Goal: Task Accomplishment & Management: Use online tool/utility

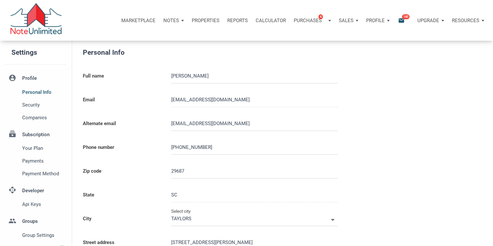
scroll to position [166, 0]
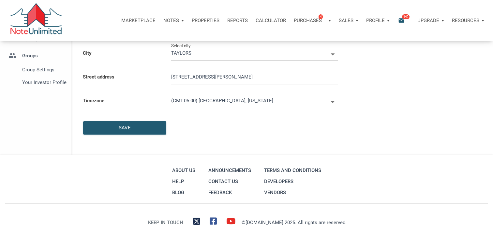
click at [230, 144] on div at bounding box center [225, 145] width 295 height 7
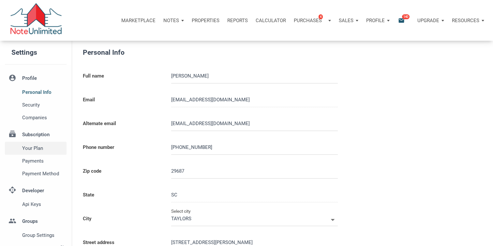
click at [36, 149] on span "Your plan" at bounding box center [43, 148] width 42 height 8
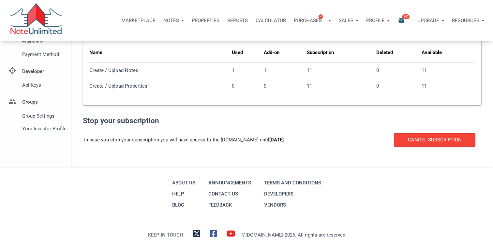
scroll to position [132, 0]
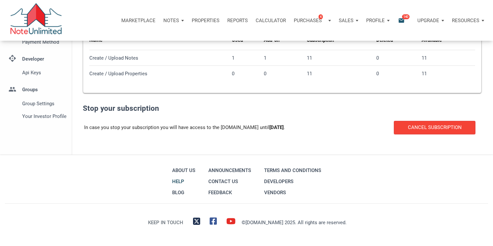
click at [178, 181] on link "Help" at bounding box center [183, 181] width 26 height 11
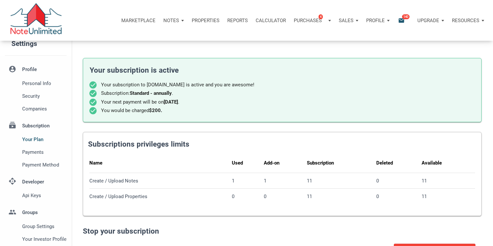
scroll to position [0, 0]
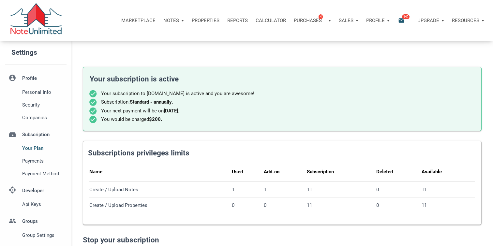
click at [484, 20] on div "Resources" at bounding box center [468, 21] width 40 height 20
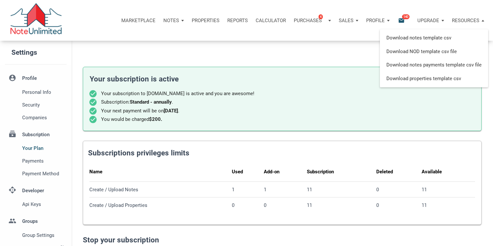
click at [432, 19] on p "Upgrade" at bounding box center [428, 21] width 22 height 6
click at [431, 21] on p "Upgrade" at bounding box center [428, 21] width 22 height 6
click at [359, 36] on div "Marketplace Notes Dashboard Transactions Properties Reports Calculator Purchase…" at bounding box center [249, 20] width 488 height 41
click at [452, 1] on div "Marketplace Notes Dashboard Transactions Properties Reports Calculator Purchase…" at bounding box center [249, 20] width 488 height 41
click at [441, 20] on div "Upgrade" at bounding box center [430, 21] width 35 height 20
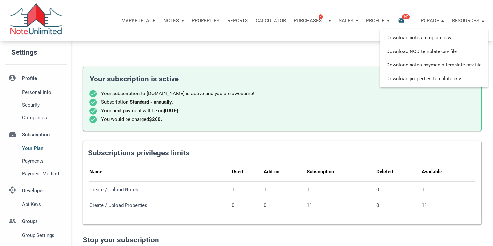
click at [350, 36] on div "Marketplace Notes Dashboard Transactions Properties Reports Calculator Purchase…" at bounding box center [249, 20] width 488 height 41
click at [385, 19] on div "Profile" at bounding box center [377, 21] width 31 height 20
click at [354, 19] on div "Sales" at bounding box center [348, 21] width 27 height 20
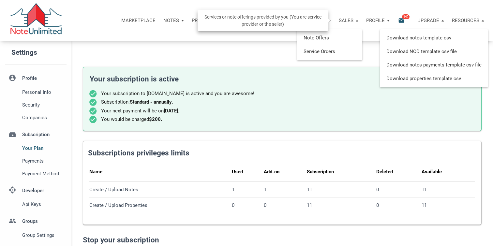
click at [354, 19] on div "Sales" at bounding box center [348, 21] width 27 height 20
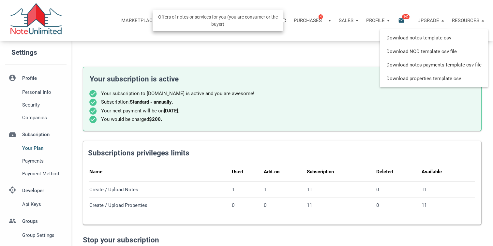
click at [321, 20] on div "Purchases 4" at bounding box center [310, 20] width 32 height 7
click at [327, 21] on div "Purchases 4" at bounding box center [312, 21] width 45 height 20
click at [278, 22] on p "Calculator" at bounding box center [270, 21] width 30 height 6
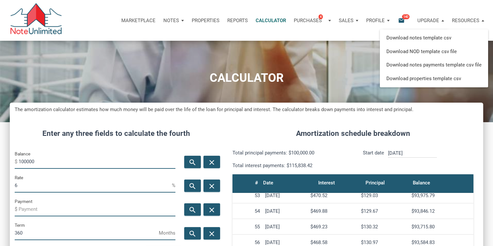
click at [232, 21] on p "Reports" at bounding box center [237, 21] width 21 height 6
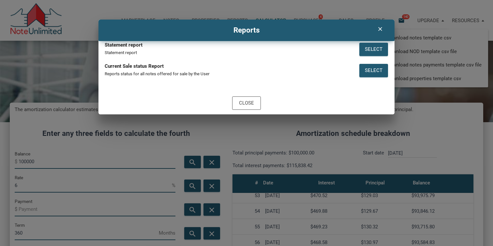
click at [379, 29] on icon "clear" at bounding box center [380, 29] width 8 height 7
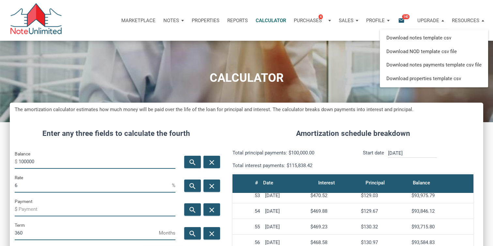
click at [198, 21] on p "Properties" at bounding box center [206, 21] width 28 height 6
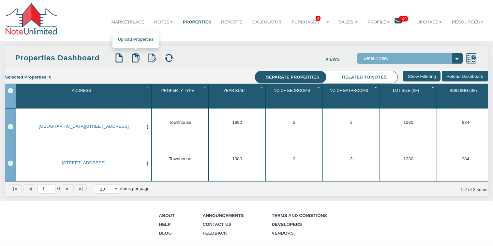
click at [135, 58] on img at bounding box center [135, 57] width 9 height 9
click at [144, 88] on link "Upload Results" at bounding box center [149, 87] width 41 height 7
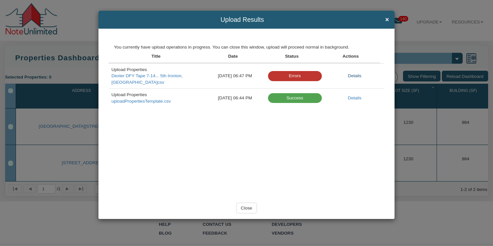
click at [356, 73] on link "Details" at bounding box center [355, 75] width 14 height 5
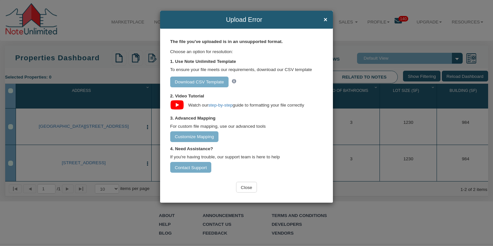
click at [179, 105] on icon at bounding box center [177, 105] width 14 height 12
click at [325, 23] on span "×" at bounding box center [325, 19] width 4 height 7
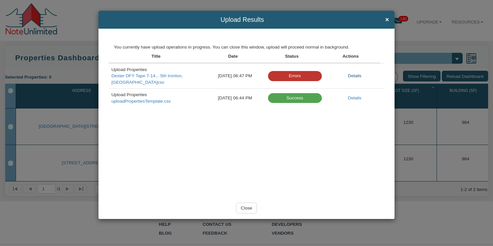
click at [359, 73] on link "Details" at bounding box center [355, 75] width 14 height 5
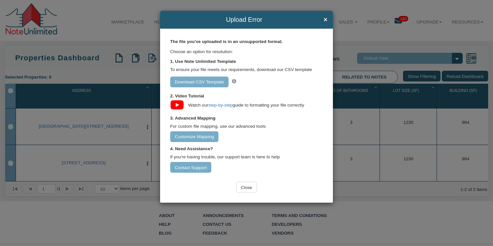
click at [210, 83] on link "Download CSV Template" at bounding box center [199, 82] width 58 height 11
click at [192, 136] on input "Customize Mapping" at bounding box center [194, 136] width 49 height 11
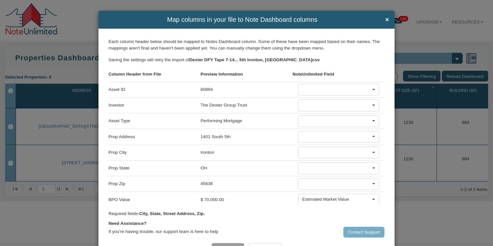
click at [341, 120] on div at bounding box center [336, 121] width 69 height 7
click at [305, 187] on span "(Full Address)" at bounding box center [313, 186] width 21 height 4
click at [326, 139] on div at bounding box center [336, 136] width 69 height 7
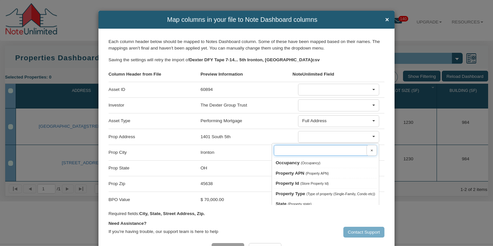
scroll to position [119, 0]
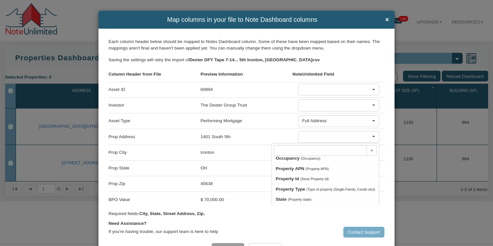
click at [253, 138] on div "1401 South 5th" at bounding box center [246, 136] width 92 height 11
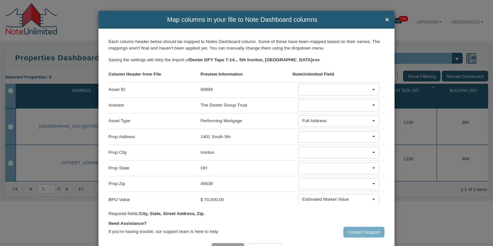
click at [321, 123] on div "Full Address" at bounding box center [336, 121] width 69 height 6
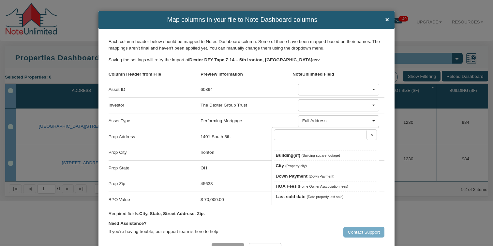
click at [335, 120] on div "Full Address" at bounding box center [336, 121] width 69 height 6
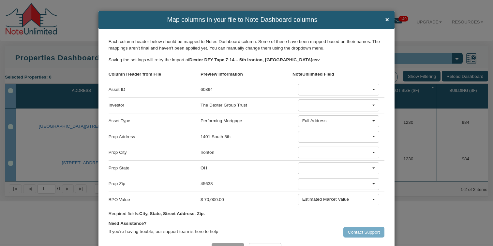
click at [335, 120] on div "Full Address" at bounding box center [336, 121] width 69 height 6
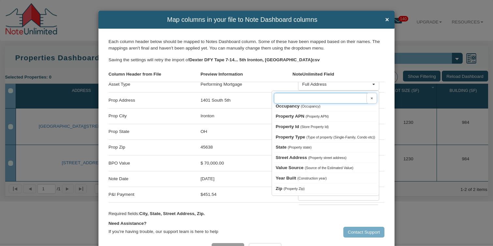
scroll to position [0, 0]
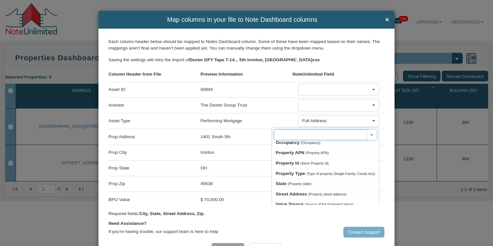
click at [328, 136] on input "text" at bounding box center [325, 134] width 103 height 11
drag, startPoint x: 332, startPoint y: 121, endPoint x: 292, endPoint y: 123, distance: 40.2
click at [292, 123] on div "Asset Type Performing Mortgage Full Address × Building(sf) City Down Payment St…" at bounding box center [247, 121] width 276 height 16
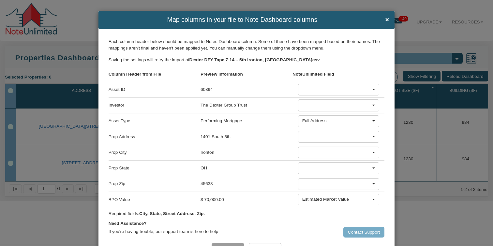
click at [266, 122] on div "Performing Mortgage" at bounding box center [246, 120] width 92 height 11
click at [335, 109] on div at bounding box center [336, 105] width 69 height 7
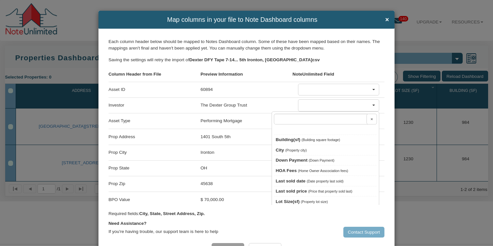
click at [333, 90] on div at bounding box center [336, 89] width 69 height 7
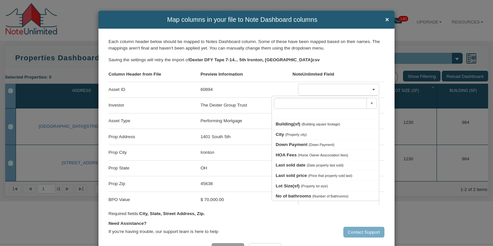
click at [235, 224] on div "Need Assistance?" at bounding box center [247, 223] width 276 height 6
click at [317, 88] on div at bounding box center [336, 89] width 69 height 7
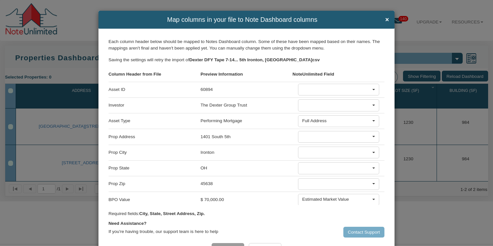
click at [317, 88] on div at bounding box center [336, 89] width 69 height 7
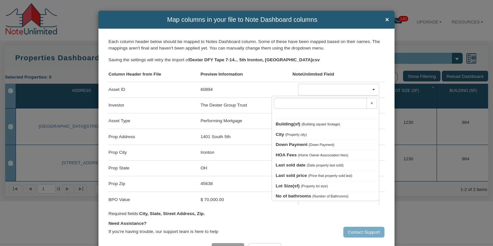
click at [317, 88] on div at bounding box center [336, 89] width 69 height 7
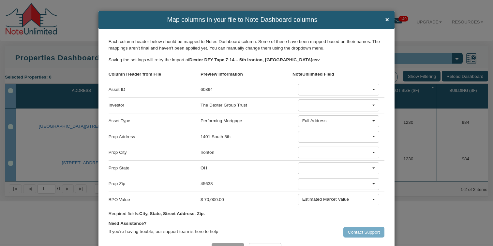
click at [322, 106] on div at bounding box center [336, 105] width 69 height 7
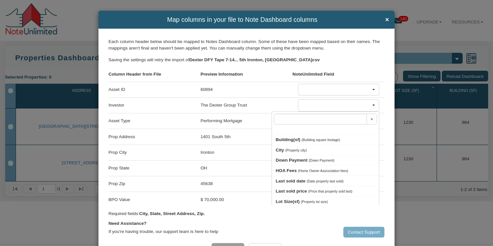
click at [322, 106] on div at bounding box center [336, 105] width 69 height 7
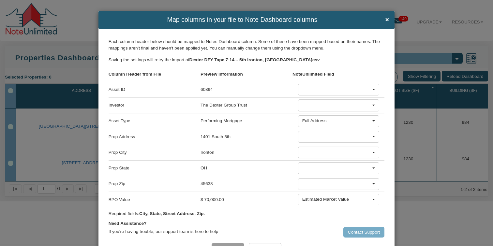
click at [332, 121] on div "Full Address" at bounding box center [336, 121] width 69 height 6
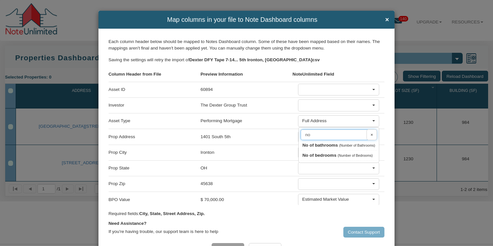
type input "n"
type input "Note Type"
click at [357, 136] on input "Note Type" at bounding box center [338, 134] width 76 height 11
click at [320, 123] on div "Full Address" at bounding box center [336, 121] width 69 height 6
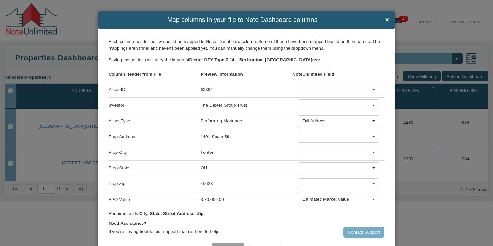
click at [320, 123] on div "Full Address" at bounding box center [336, 121] width 69 height 6
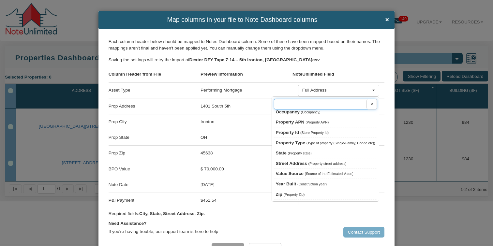
scroll to position [26, 0]
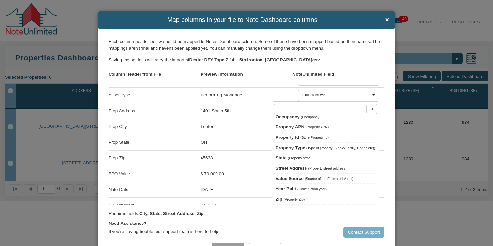
click at [235, 146] on div "OH" at bounding box center [246, 142] width 92 height 11
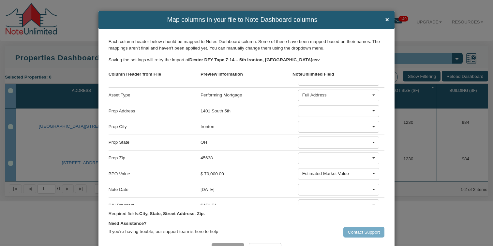
scroll to position [0, 0]
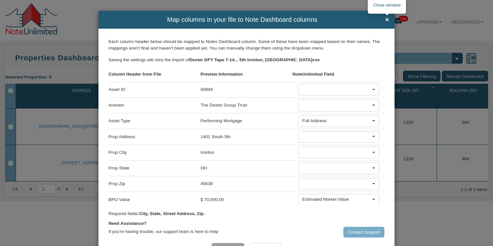
click at [386, 21] on span "×" at bounding box center [387, 19] width 4 height 7
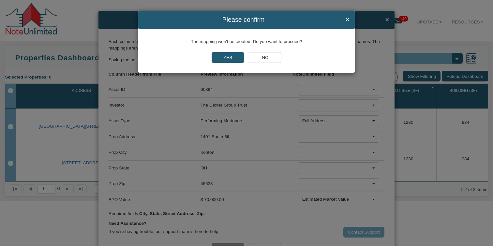
click at [220, 59] on input "YES" at bounding box center [227, 57] width 33 height 11
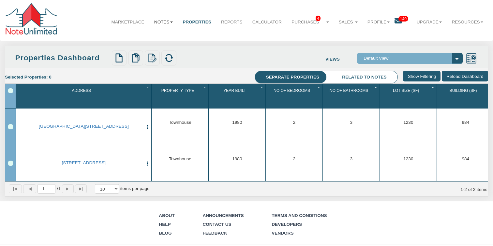
click at [164, 22] on link "Notes" at bounding box center [163, 22] width 28 height 16
click at [204, 21] on link "Properties" at bounding box center [197, 22] width 38 height 16
click at [461, 23] on link "Resources" at bounding box center [466, 22] width 41 height 16
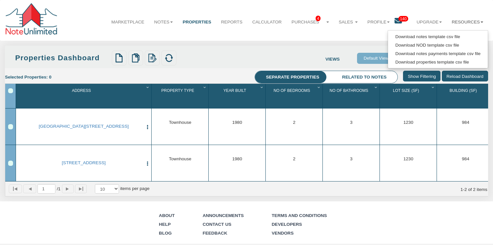
click at [461, 23] on link "Resources" at bounding box center [466, 22] width 41 height 16
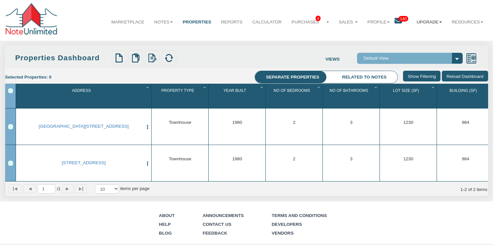
click at [422, 22] on link "Upgrade" at bounding box center [429, 22] width 35 height 16
click at [341, 22] on link "Sales" at bounding box center [348, 22] width 29 height 16
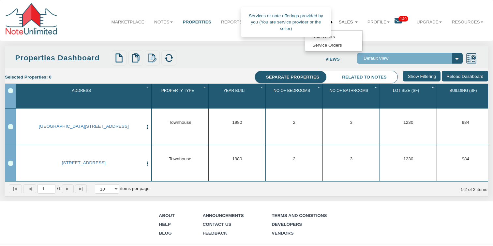
click at [341, 22] on link "Sales" at bounding box center [348, 22] width 29 height 16
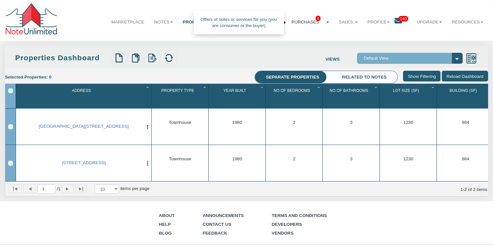
click at [309, 22] on link "Purchases 4" at bounding box center [309, 22] width 47 height 16
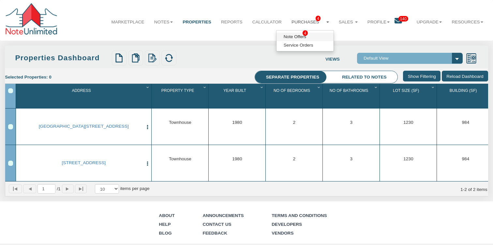
click at [296, 37] on link "Note Offers 4" at bounding box center [304, 37] width 57 height 8
click at [152, 58] on img at bounding box center [152, 57] width 9 height 9
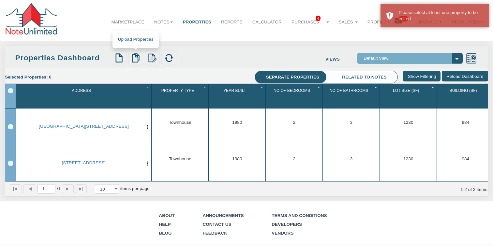
click at [135, 58] on img at bounding box center [135, 57] width 9 height 9
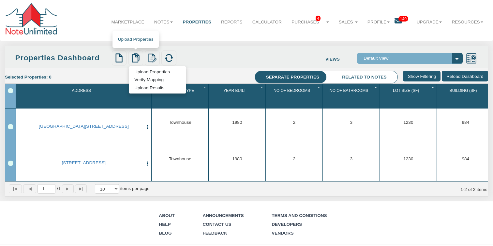
click at [142, 79] on link "Verify Mapping" at bounding box center [149, 79] width 40 height 7
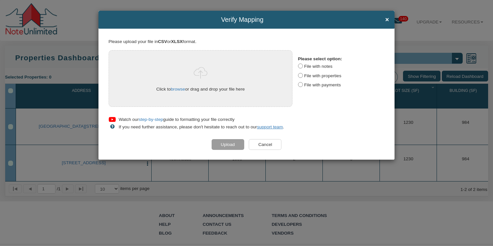
click at [299, 74] on input "File with properties" at bounding box center [300, 75] width 5 height 5
radio input "true"
click at [300, 66] on input "File with notes" at bounding box center [300, 66] width 5 height 5
radio input "true"
click at [300, 84] on input "File with payments" at bounding box center [300, 84] width 5 height 5
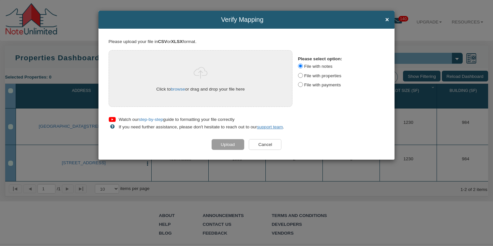
radio input "true"
click at [269, 138] on div "Please upload your file in CSV or XLSX format. Click to browse or drag and drop…" at bounding box center [246, 94] width 296 height 131
click at [268, 143] on input "Cancel" at bounding box center [265, 144] width 33 height 11
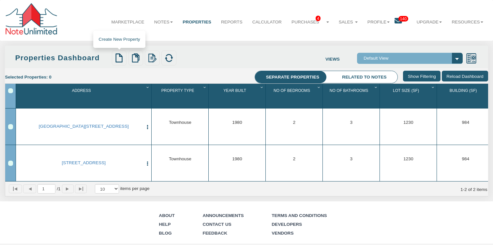
click at [121, 59] on img at bounding box center [118, 57] width 9 height 9
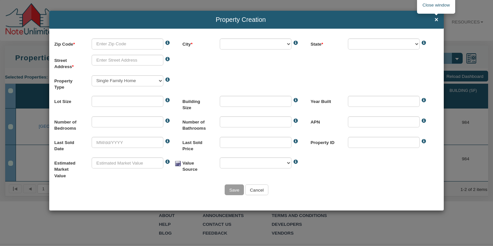
click at [435, 20] on span "×" at bounding box center [436, 19] width 4 height 7
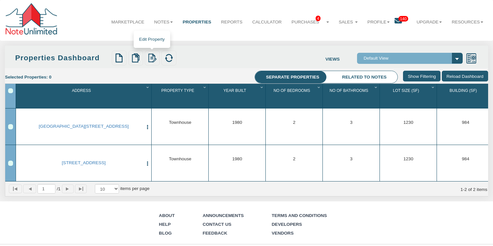
click at [155, 58] on img at bounding box center [152, 57] width 9 height 9
click at [135, 58] on img at bounding box center [135, 57] width 9 height 9
click at [145, 80] on link "Verify Mapping" at bounding box center [149, 79] width 40 height 7
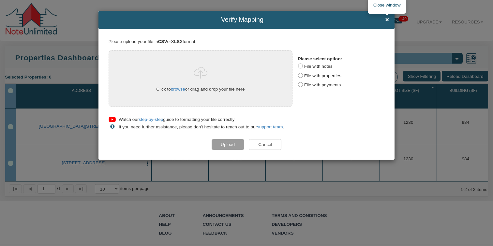
click at [386, 21] on span "×" at bounding box center [387, 19] width 4 height 7
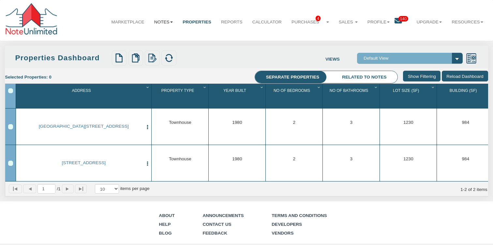
click at [165, 22] on link "Notes" at bounding box center [163, 22] width 28 height 16
click at [146, 36] on link "Dashboard" at bounding box center [148, 37] width 57 height 8
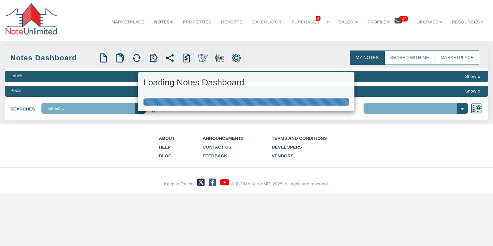
select select "316"
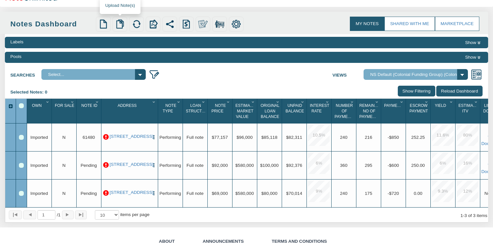
click at [118, 24] on img at bounding box center [119, 24] width 9 height 9
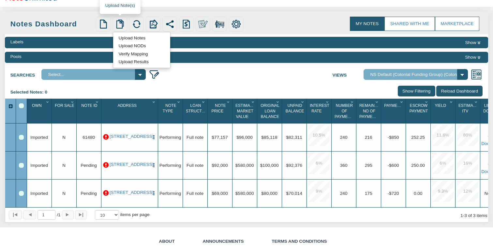
click at [118, 24] on img at bounding box center [119, 24] width 9 height 9
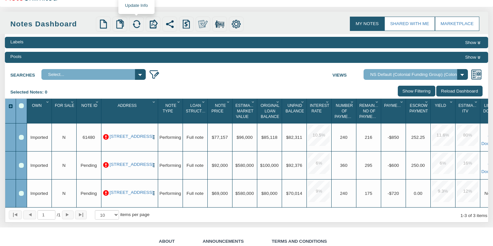
click at [136, 25] on img at bounding box center [136, 24] width 9 height 9
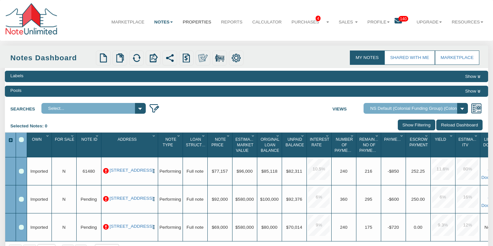
click at [186, 22] on link "Properties" at bounding box center [197, 22] width 38 height 16
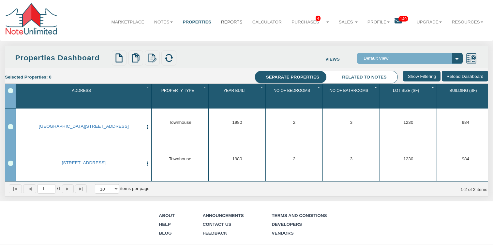
click at [225, 22] on link "Reports" at bounding box center [231, 22] width 31 height 16
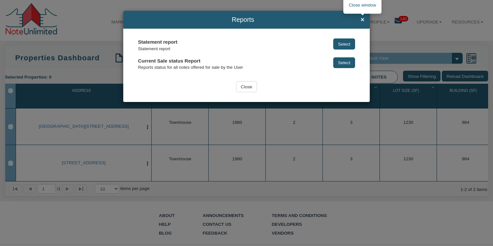
click at [363, 20] on span "×" at bounding box center [362, 19] width 4 height 7
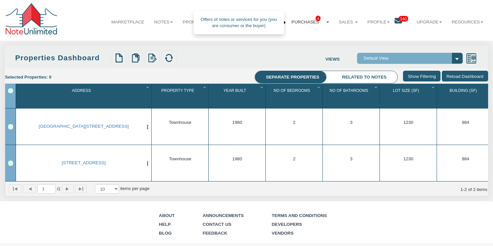
click at [302, 22] on link "Purchases 4" at bounding box center [309, 22] width 47 height 16
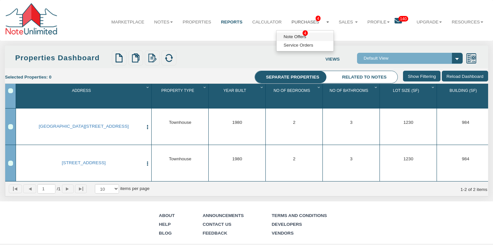
click at [292, 37] on link "Note Offers 4" at bounding box center [304, 37] width 57 height 8
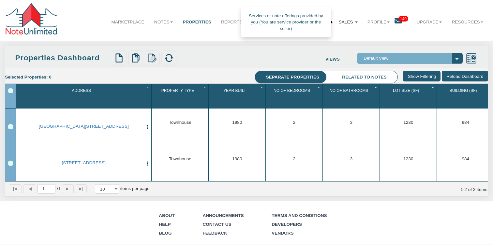
click at [343, 21] on link "Sales" at bounding box center [348, 22] width 29 height 16
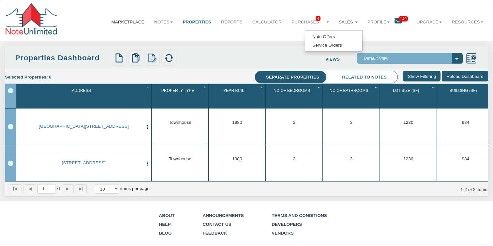
click at [132, 22] on link "Marketplace" at bounding box center [127, 22] width 43 height 16
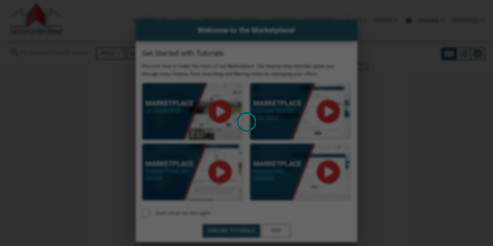
select select
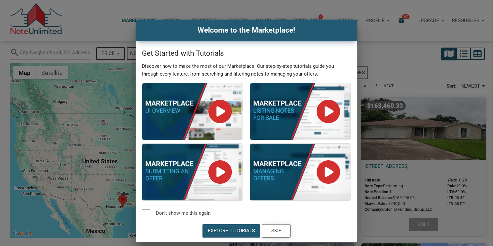
click at [273, 230] on div "Skip" at bounding box center [276, 230] width 10 height 7
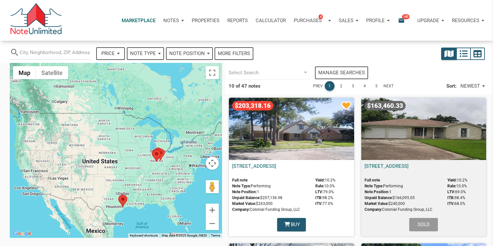
click at [163, 21] on p "Notes" at bounding box center [171, 21] width 16 height 6
click at [146, 50] on link "Transactions" at bounding box center [155, 51] width 62 height 13
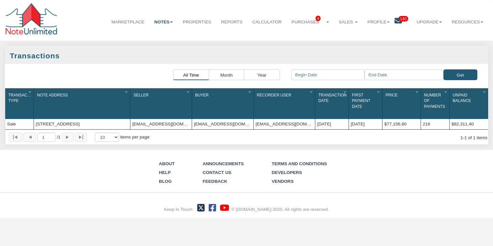
click at [170, 22] on b at bounding box center [171, 22] width 3 height 1
click at [190, 22] on link "Properties" at bounding box center [197, 22] width 38 height 16
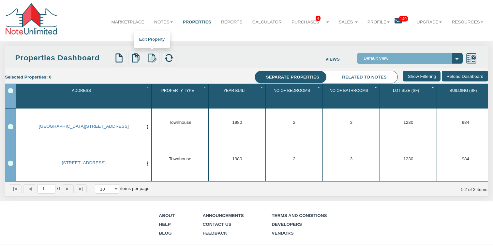
click at [149, 60] on img at bounding box center [152, 57] width 9 height 9
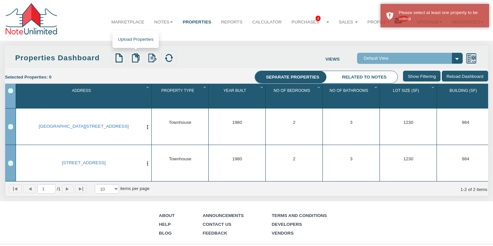
click at [134, 57] on img at bounding box center [135, 57] width 9 height 9
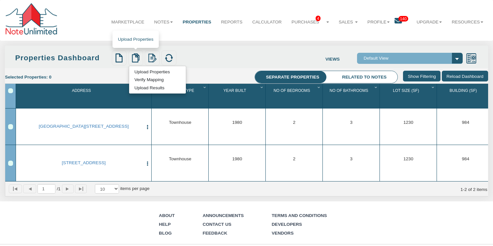
click at [144, 88] on link "Upload Results" at bounding box center [149, 87] width 41 height 7
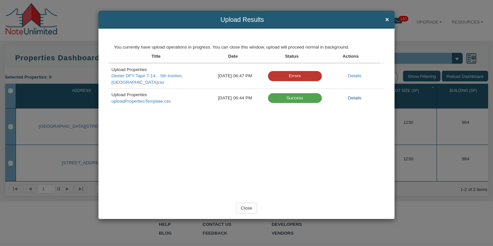
click at [350, 95] on link "Details" at bounding box center [355, 97] width 14 height 5
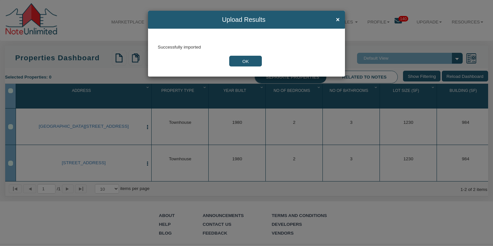
click at [250, 62] on button "OK" at bounding box center [245, 61] width 33 height 11
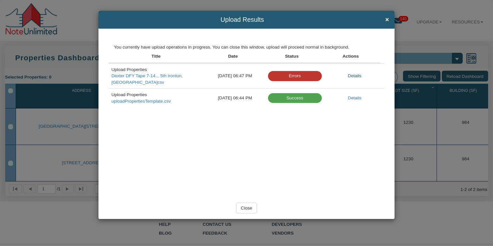
click at [354, 73] on link "Details" at bounding box center [355, 75] width 14 height 5
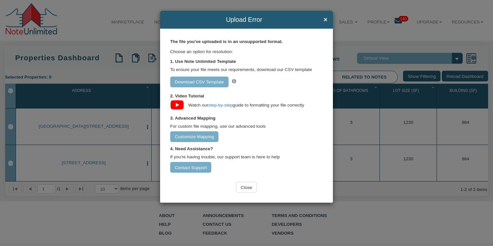
click at [192, 137] on input "Customize Mapping" at bounding box center [194, 136] width 49 height 11
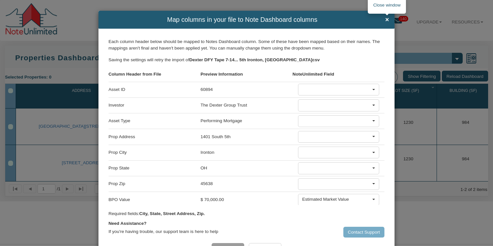
click at [387, 19] on span "×" at bounding box center [387, 19] width 4 height 7
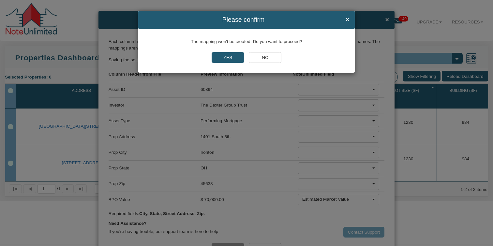
click at [227, 56] on input "YES" at bounding box center [227, 57] width 33 height 11
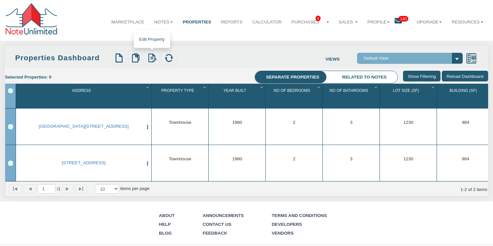
click at [150, 58] on img at bounding box center [152, 57] width 9 height 9
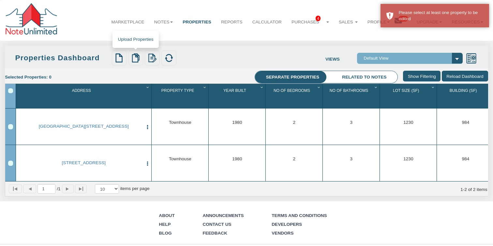
click at [137, 58] on img at bounding box center [135, 57] width 9 height 9
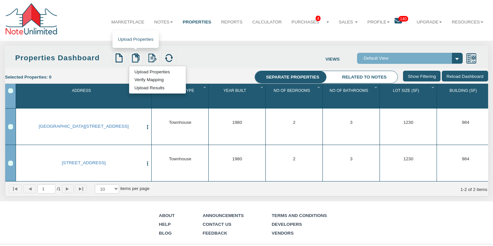
click at [139, 79] on link "Verify Mapping" at bounding box center [149, 79] width 40 height 7
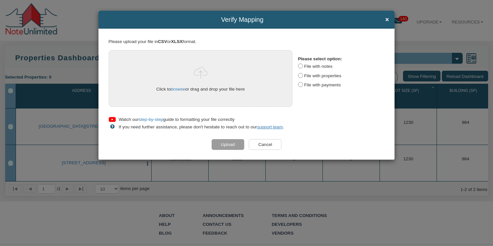
click at [298, 65] on input "File with notes" at bounding box center [300, 66] width 5 height 5
radio input "true"
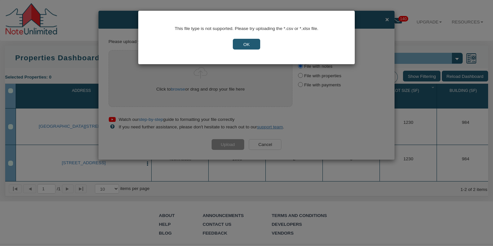
click at [245, 46] on input "OK" at bounding box center [247, 44] width 28 height 11
click at [248, 41] on input "OK" at bounding box center [247, 44] width 28 height 11
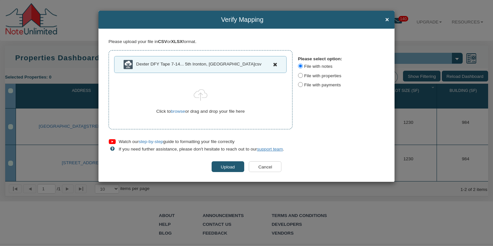
click at [227, 167] on input "Upload" at bounding box center [227, 166] width 33 height 11
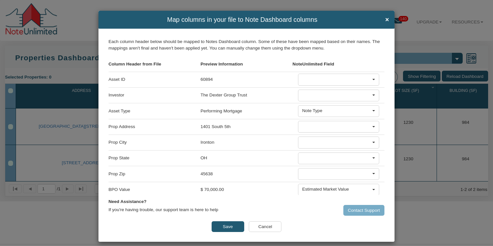
click at [318, 129] on div at bounding box center [336, 126] width 69 height 7
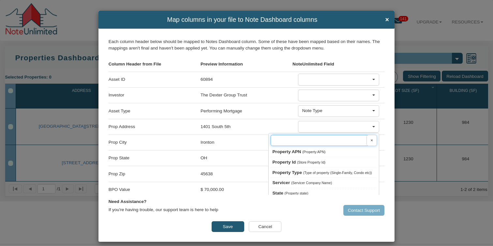
scroll to position [402, 0]
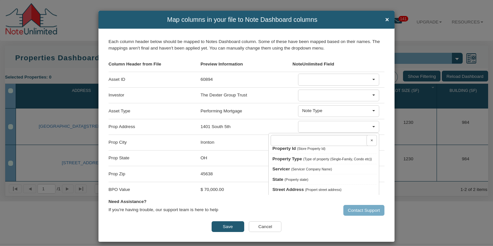
click at [301, 190] on span "Street Address" at bounding box center [287, 189] width 31 height 5
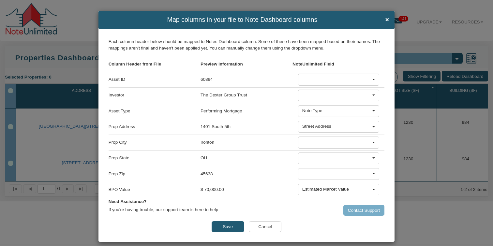
click at [311, 142] on div at bounding box center [336, 142] width 69 height 7
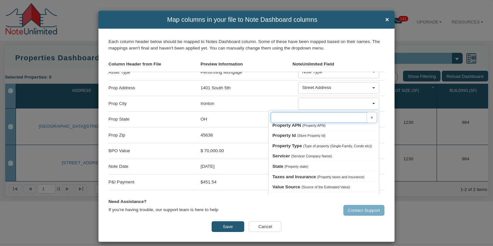
scroll to position [38, 0]
click at [300, 168] on span "(Property state)" at bounding box center [296, 167] width 24 height 4
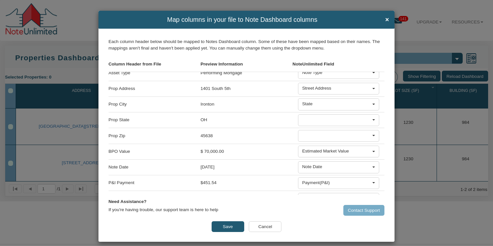
scroll to position [381, 0]
click at [314, 103] on div "State" at bounding box center [336, 104] width 69 height 6
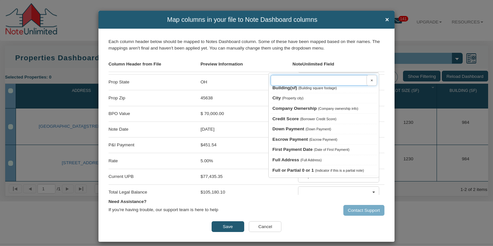
scroll to position [0, 0]
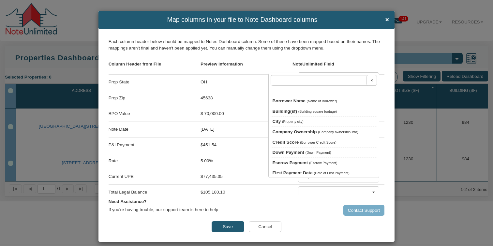
click at [296, 123] on span "(Property city)" at bounding box center [293, 122] width 22 height 4
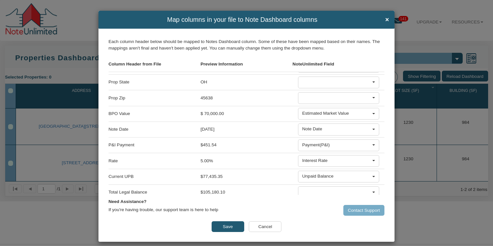
scroll to position [65, 0]
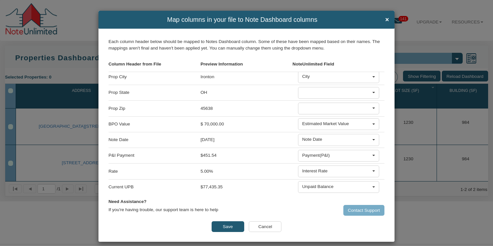
click at [308, 91] on div at bounding box center [336, 92] width 69 height 7
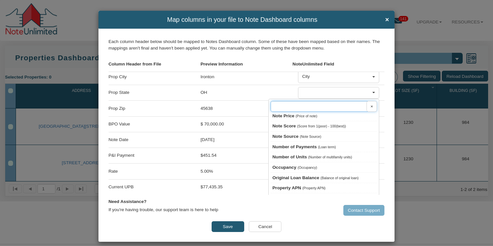
scroll to position [381, 0]
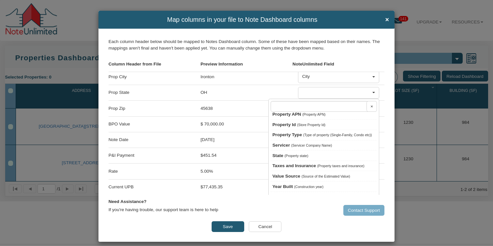
click at [298, 156] on span "(Property state)" at bounding box center [296, 156] width 24 height 4
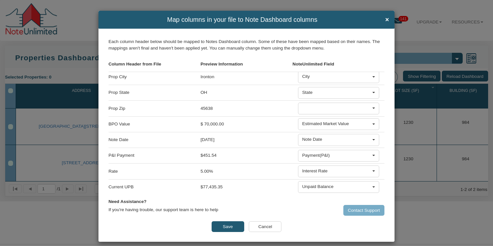
scroll to position [370, 0]
click at [313, 111] on div at bounding box center [336, 108] width 69 height 7
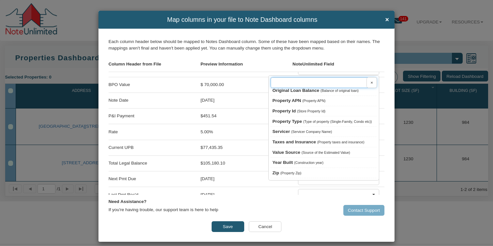
scroll to position [109, 0]
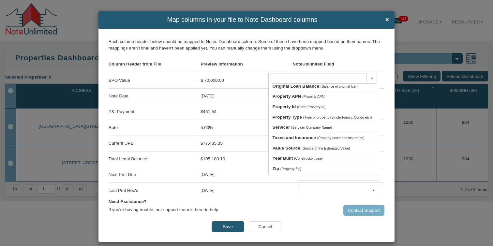
click at [289, 170] on span "(Property Zip)" at bounding box center [290, 169] width 21 height 4
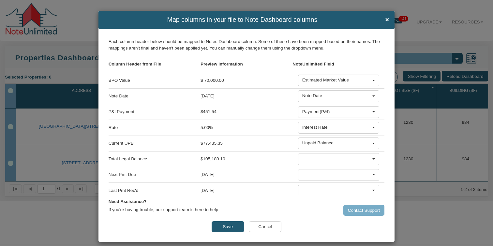
scroll to position [360, 0]
click at [313, 179] on div at bounding box center [336, 174] width 69 height 7
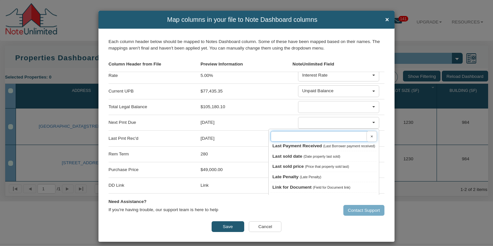
scroll to position [127, 0]
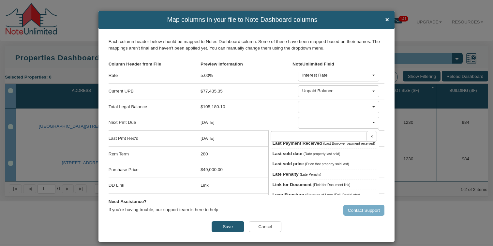
click at [313, 146] on span "Last Payment Received" at bounding box center [297, 143] width 50 height 5
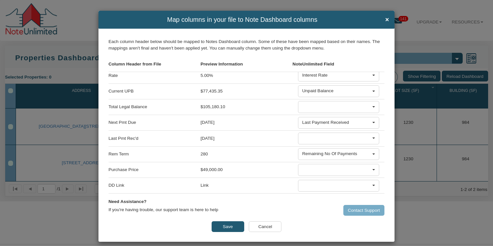
click at [324, 125] on div "Last Payment Received" at bounding box center [336, 122] width 69 height 6
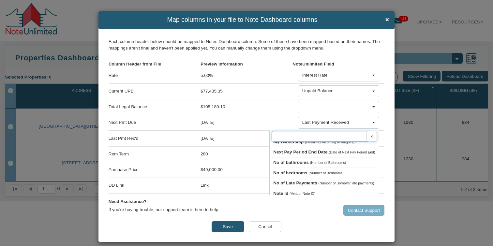
scroll to position [223, 0]
click at [297, 152] on span "Next Pay Period End Date" at bounding box center [300, 150] width 54 height 5
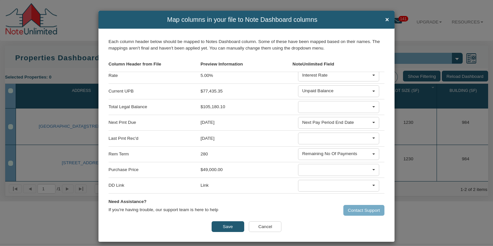
click at [319, 141] on div at bounding box center [336, 138] width 69 height 7
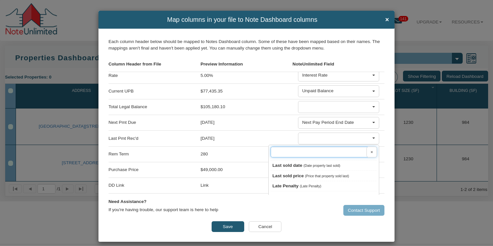
scroll to position [118, 0]
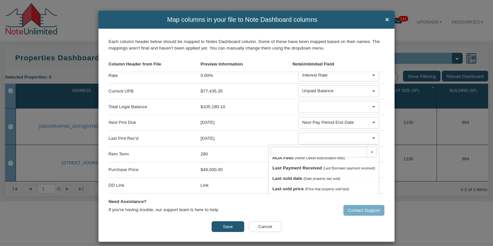
click at [302, 170] on span "Last Payment Received" at bounding box center [297, 168] width 50 height 5
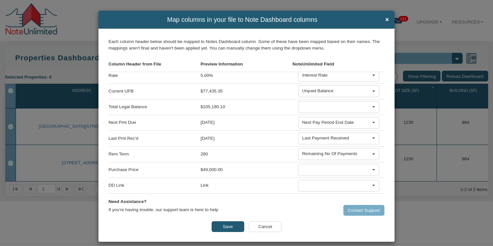
scroll to position [223, 0]
click at [331, 168] on div at bounding box center [338, 170] width 81 height 12
click at [329, 173] on div at bounding box center [336, 169] width 69 height 7
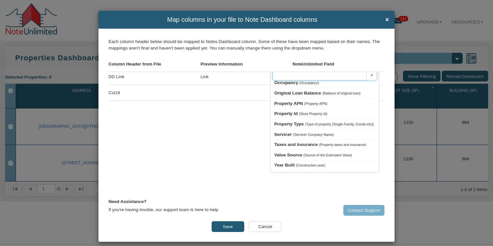
scroll to position [270, 0]
click at [335, 80] on input "text" at bounding box center [324, 74] width 105 height 11
click at [253, 113] on div "Asset ID 60894 × Borrower Name Building(sf) Note Id" at bounding box center [247, 133] width 276 height 123
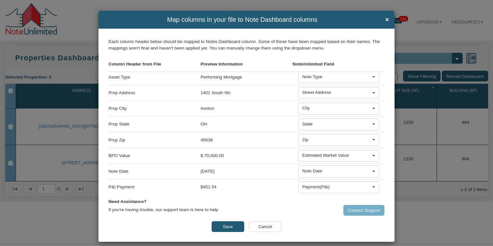
scroll to position [0, 0]
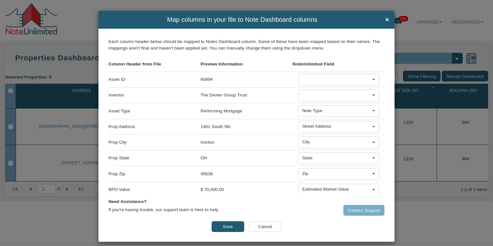
click at [367, 96] on div at bounding box center [336, 95] width 69 height 7
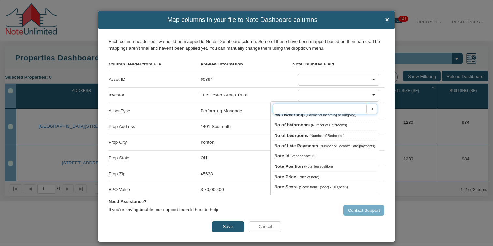
scroll to position [225, 0]
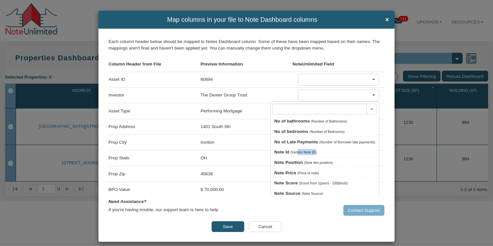
drag, startPoint x: 297, startPoint y: 156, endPoint x: 335, endPoint y: 160, distance: 38.3
click at [335, 158] on div "Note Id (Vendor Note ID)" at bounding box center [324, 152] width 105 height 10
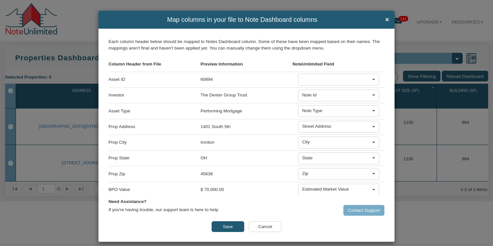
scroll to position [328, 0]
click at [346, 80] on div at bounding box center [336, 79] width 69 height 7
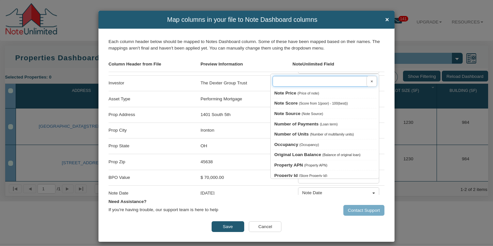
scroll to position [266, 0]
click at [325, 82] on input "text" at bounding box center [324, 81] width 105 height 11
click at [265, 83] on div "The Dexter Group Trust" at bounding box center [246, 83] width 92 height 11
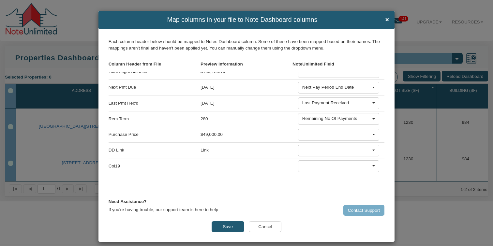
scroll to position [197, 0]
click at [323, 151] on div at bounding box center [336, 149] width 69 height 7
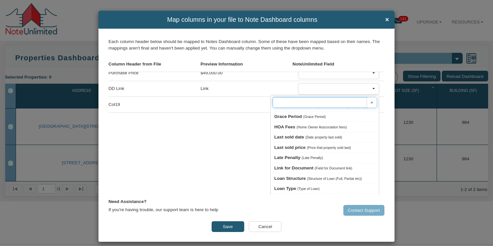
scroll to position [100, 0]
click at [315, 170] on span "(Field for Document link)" at bounding box center [332, 168] width 37 height 4
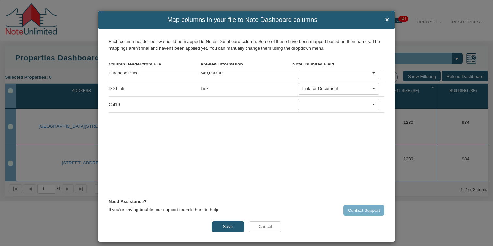
scroll to position [213, 0]
drag, startPoint x: 364, startPoint y: 210, endPoint x: 323, endPoint y: 179, distance: 51.6
click at [323, 179] on div "We were unable to import this file. Please assign the field from the drop-down …" at bounding box center [247, 135] width 276 height 194
click at [226, 226] on button "Save" at bounding box center [227, 226] width 33 height 11
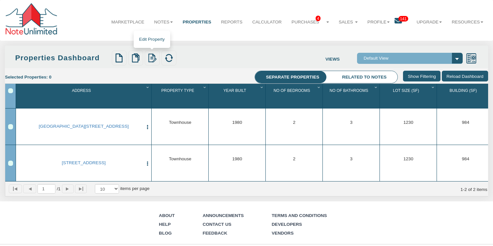
click at [151, 58] on img at bounding box center [152, 57] width 9 height 9
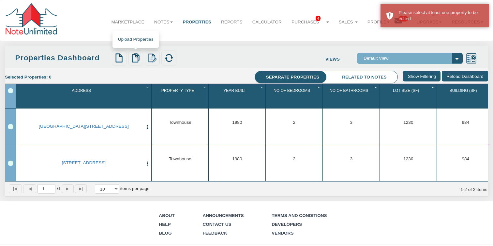
click at [136, 59] on img at bounding box center [135, 57] width 9 height 9
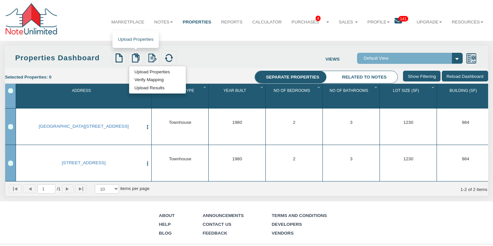
click at [144, 70] on link "Upload Properties" at bounding box center [152, 71] width 46 height 7
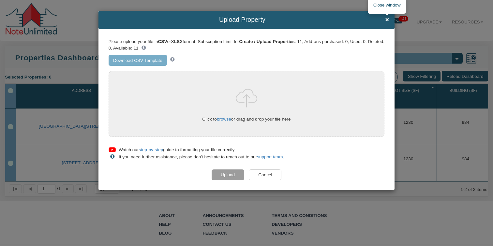
click at [386, 20] on span "×" at bounding box center [387, 19] width 4 height 7
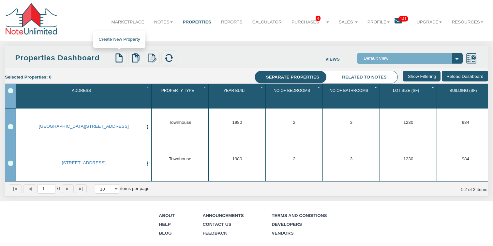
click at [118, 58] on img at bounding box center [118, 57] width 9 height 9
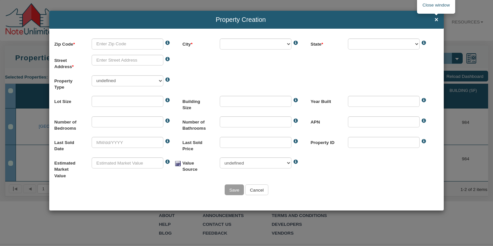
click at [436, 21] on span "×" at bounding box center [436, 19] width 4 height 7
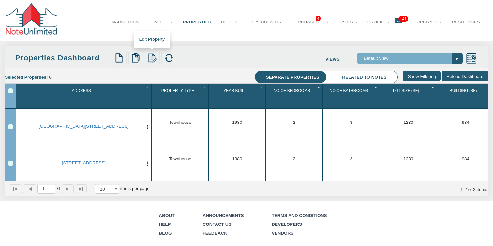
click at [153, 56] on img at bounding box center [152, 57] width 9 height 9
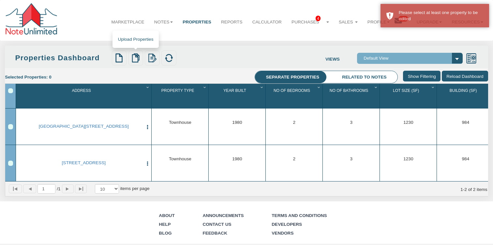
click at [134, 59] on img at bounding box center [135, 57] width 9 height 9
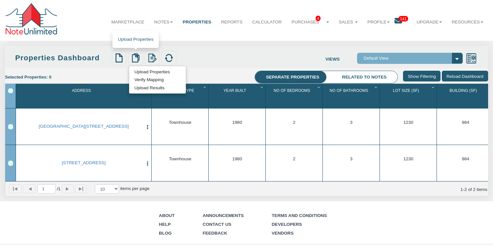
click at [135, 77] on link "Verify Mapping" at bounding box center [149, 79] width 40 height 7
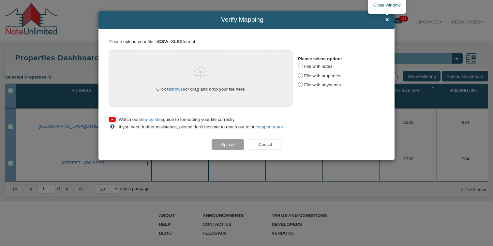
click at [385, 20] on span "×" at bounding box center [387, 19] width 4 height 7
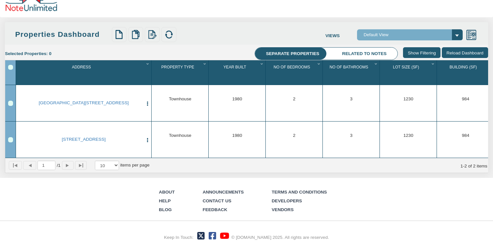
scroll to position [0, 0]
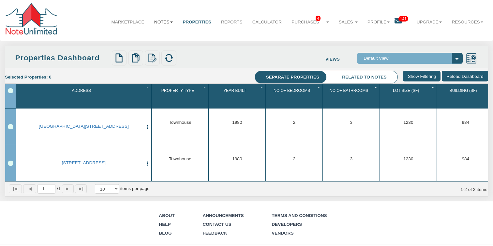
click at [163, 21] on link "Notes" at bounding box center [163, 22] width 28 height 16
click at [145, 38] on link "Dashboard" at bounding box center [148, 37] width 57 height 8
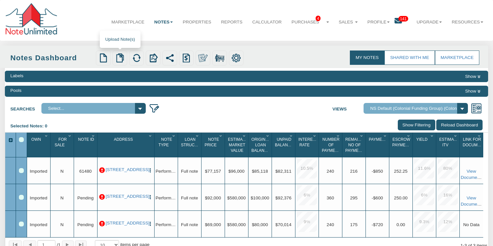
click at [120, 58] on img at bounding box center [119, 57] width 9 height 9
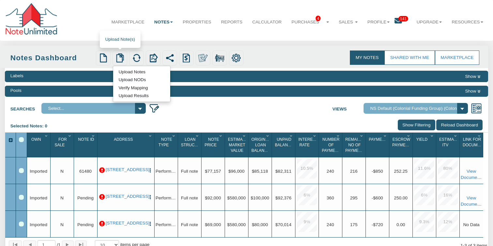
click at [128, 71] on link "Upload Notes" at bounding box center [132, 71] width 38 height 7
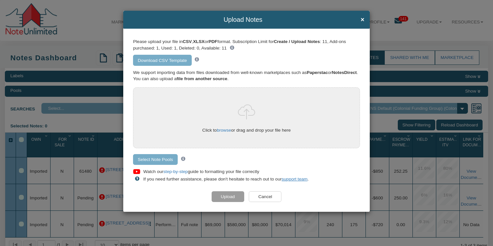
click at [359, 22] on h4 "Upload Notes ×" at bounding box center [247, 19] width 236 height 7
click at [361, 22] on span "×" at bounding box center [362, 19] width 4 height 7
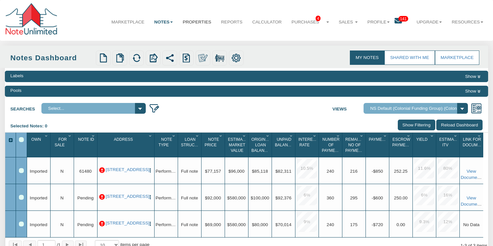
click at [197, 19] on link "Properties" at bounding box center [197, 22] width 38 height 16
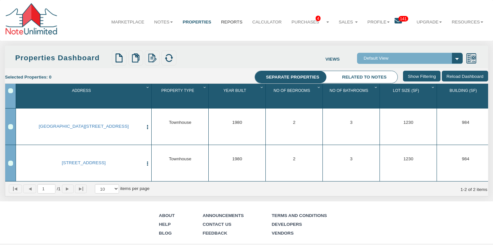
click at [231, 23] on link "Reports" at bounding box center [231, 22] width 31 height 16
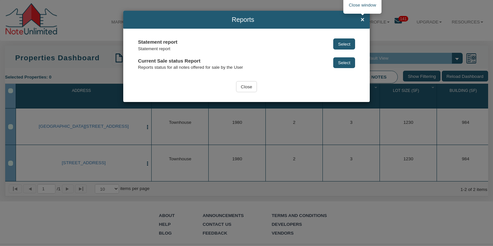
click at [362, 20] on span "×" at bounding box center [362, 19] width 4 height 7
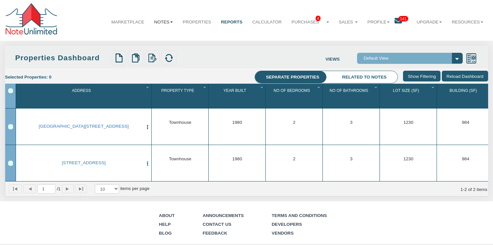
click at [165, 23] on link "Notes" at bounding box center [163, 22] width 28 height 16
click at [154, 45] on link "Transactions" at bounding box center [148, 45] width 57 height 8
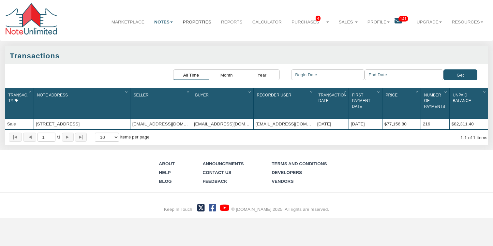
click at [191, 23] on link "Properties" at bounding box center [197, 22] width 38 height 16
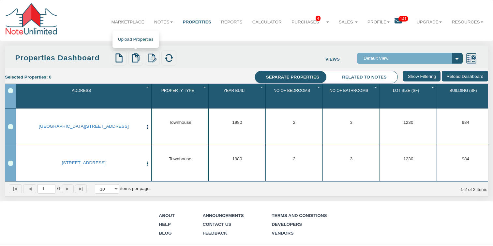
click at [135, 58] on img at bounding box center [135, 57] width 9 height 9
click at [139, 70] on link "Upload Properties" at bounding box center [152, 71] width 46 height 7
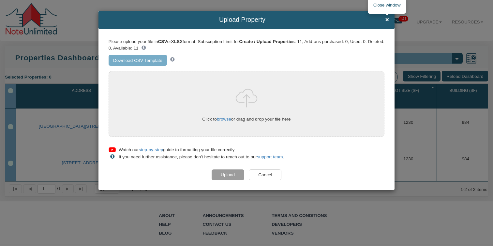
click at [387, 21] on span "×" at bounding box center [387, 19] width 4 height 7
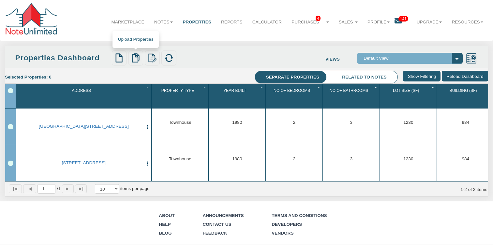
click at [139, 60] on img at bounding box center [135, 57] width 9 height 9
click at [143, 80] on link "Verify Mapping" at bounding box center [149, 79] width 40 height 7
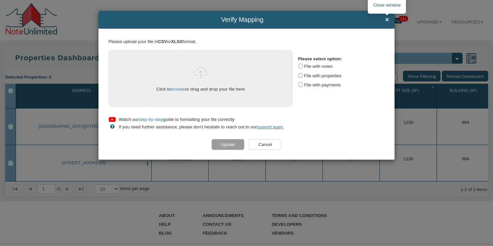
click at [385, 20] on span "×" at bounding box center [387, 19] width 4 height 7
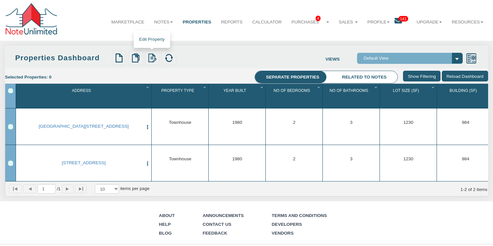
click at [152, 58] on img at bounding box center [152, 57] width 9 height 9
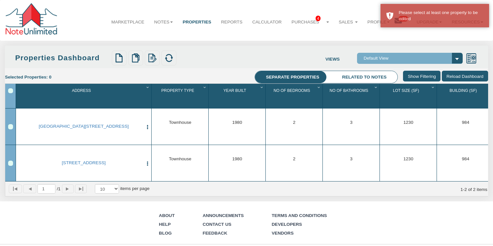
click at [196, 47] on div "Properties Dashboard Upload Properties Verify Mapping Upload Results Views Defa…" at bounding box center [246, 57] width 483 height 22
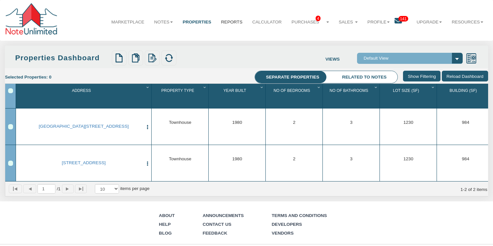
click at [231, 21] on link "Reports" at bounding box center [231, 22] width 31 height 16
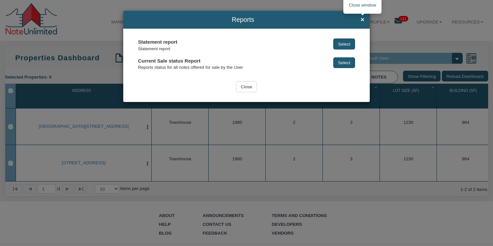
click at [360, 20] on h4 "Reports ×" at bounding box center [247, 19] width 236 height 7
click at [362, 20] on span "×" at bounding box center [362, 19] width 4 height 7
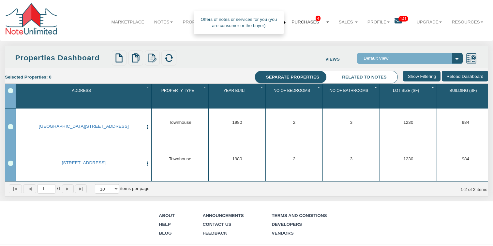
click at [311, 20] on link "Purchases 4" at bounding box center [309, 22] width 47 height 16
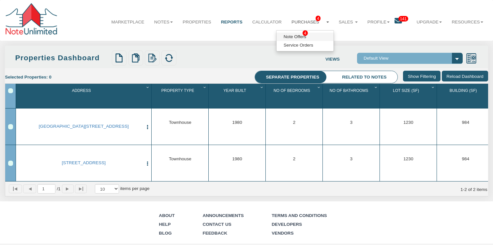
click at [297, 35] on link "Note Offers 4" at bounding box center [304, 37] width 57 height 8
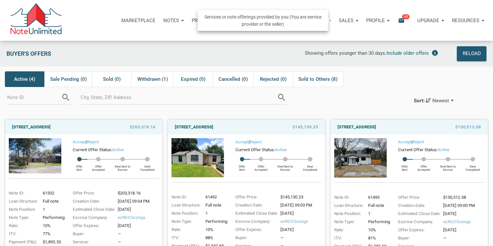
click at [348, 21] on p "Sales" at bounding box center [346, 21] width 15 height 6
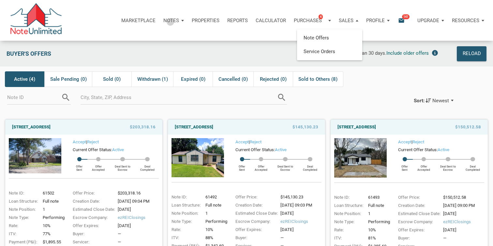
click at [168, 22] on p "Notes" at bounding box center [171, 21] width 16 height 6
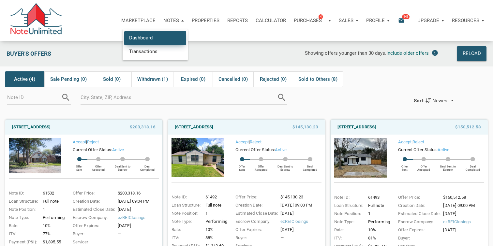
click at [140, 36] on link "Dashboard" at bounding box center [155, 37] width 62 height 13
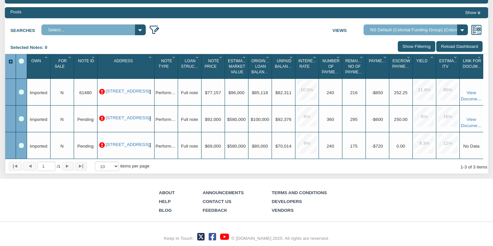
scroll to position [80, 0]
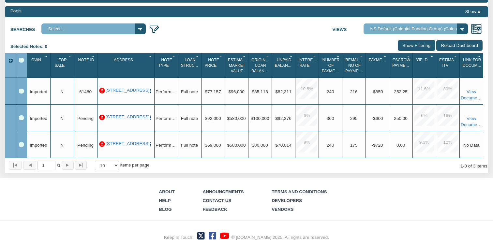
click at [45, 55] on icon "Column Menu" at bounding box center [47, 56] width 6 height 4
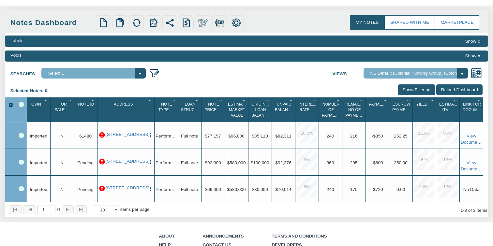
scroll to position [27, 0]
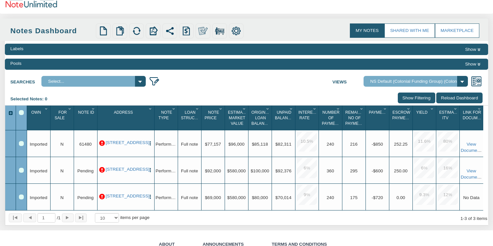
click at [73, 82] on select "Select..." at bounding box center [93, 81] width 104 height 11
click at [105, 50] on div "Labels Show" at bounding box center [246, 49] width 483 height 11
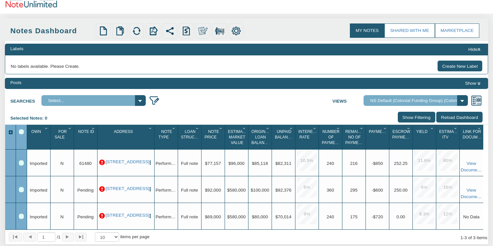
click at [105, 50] on div "Labels Hide" at bounding box center [246, 49] width 483 height 11
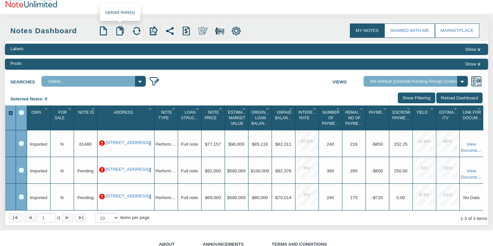
click at [117, 30] on img at bounding box center [119, 30] width 9 height 9
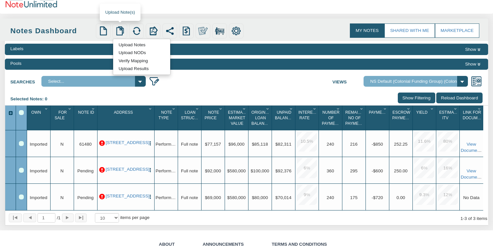
click at [130, 60] on link "Verify Mapping" at bounding box center [133, 60] width 40 height 7
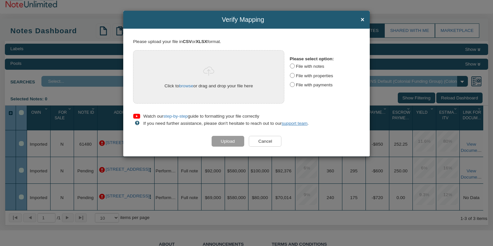
click at [266, 143] on input "Cancel" at bounding box center [265, 141] width 33 height 11
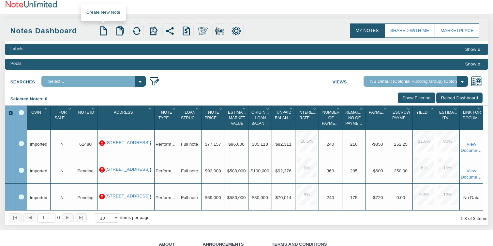
click at [104, 32] on img at bounding box center [103, 30] width 9 height 9
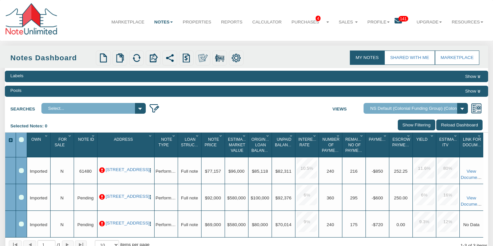
click at [140, 108] on select "Select..." at bounding box center [93, 108] width 104 height 11
click at [462, 109] on select "Default View NS Default (Colonial Funding Group) (Colonial Funding Group)" at bounding box center [415, 108] width 104 height 11
click at [103, 59] on img at bounding box center [103, 57] width 9 height 9
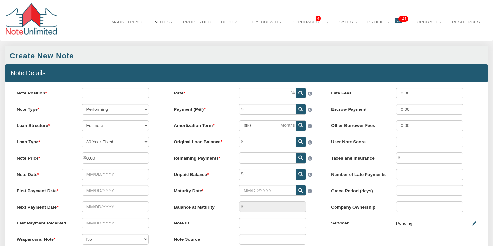
click at [159, 21] on link "Notes" at bounding box center [163, 22] width 28 height 16
click at [149, 37] on link "Dashboard" at bounding box center [148, 37] width 57 height 8
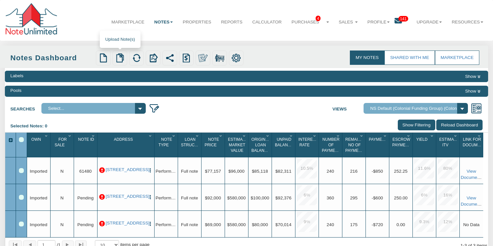
click at [121, 58] on img at bounding box center [119, 57] width 9 height 9
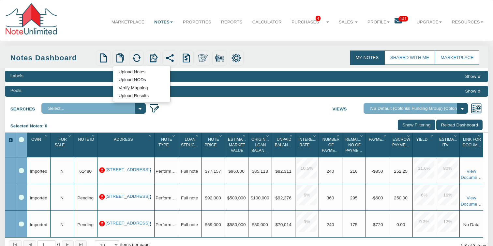
click at [76, 41] on div "Menu Marketplace Notes Dashboard Transactions Properties Reports Calculator 4 4" at bounding box center [246, 163] width 493 height 326
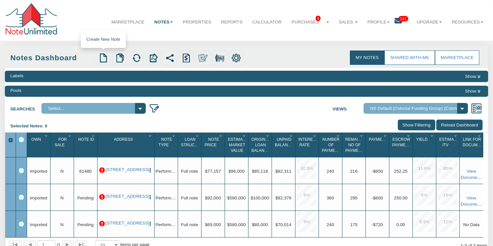
click at [104, 58] on img at bounding box center [103, 57] width 9 height 9
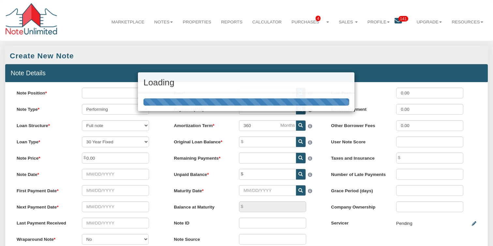
select select "string:SFR"
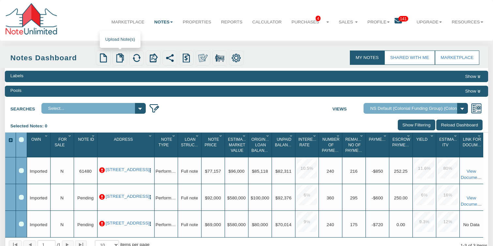
click at [117, 60] on img at bounding box center [119, 57] width 9 height 9
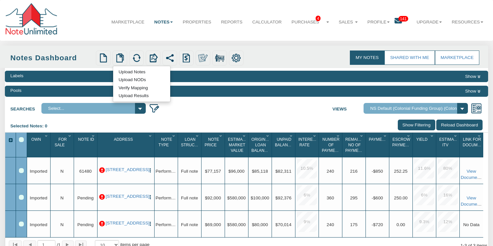
click at [181, 40] on nav "Menu Marketplace Notes Dashboard Transactions Properties Reports Calculator 4 4…" at bounding box center [246, 20] width 493 height 41
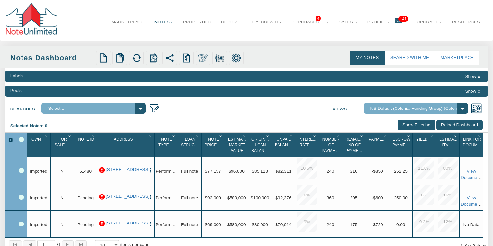
click at [167, 22] on link "Notes" at bounding box center [163, 22] width 28 height 16
click at [150, 46] on link "Transactions" at bounding box center [148, 45] width 57 height 8
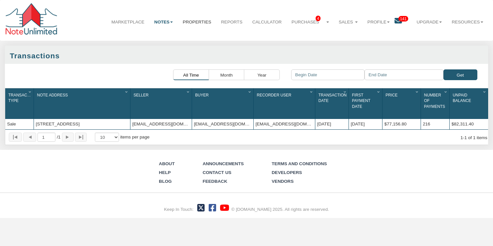
click at [193, 22] on link "Properties" at bounding box center [197, 22] width 38 height 16
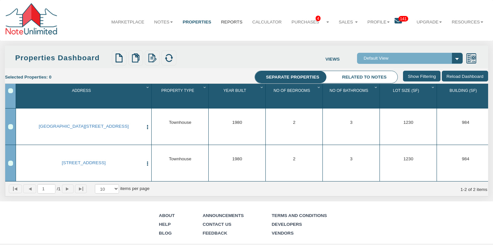
click at [230, 21] on link "Reports" at bounding box center [231, 22] width 31 height 16
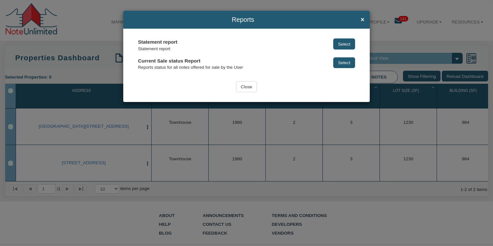
click at [341, 64] on button "Select" at bounding box center [344, 62] width 22 height 11
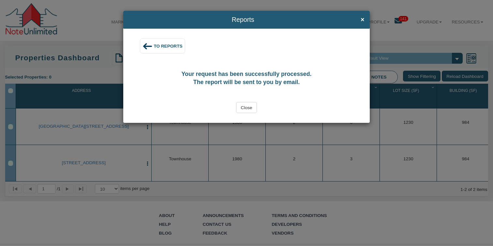
click at [364, 19] on div "Reports ×" at bounding box center [246, 20] width 246 height 18
click at [361, 21] on span "×" at bounding box center [362, 19] width 4 height 7
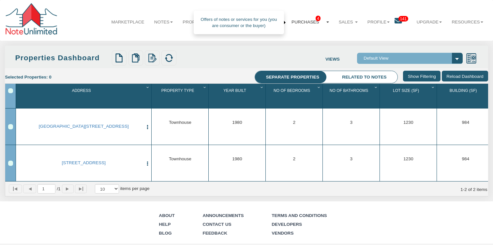
click at [298, 22] on link "Purchases 4" at bounding box center [309, 22] width 47 height 16
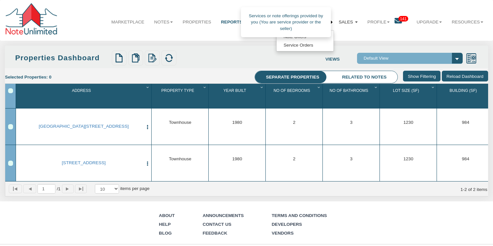
click at [341, 23] on link "Sales" at bounding box center [348, 22] width 29 height 16
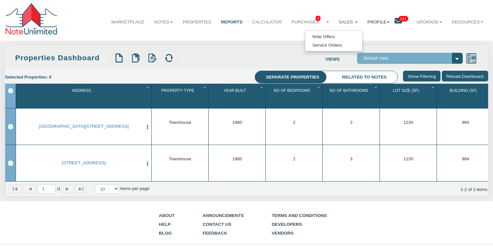
click at [372, 23] on link "Profile" at bounding box center [378, 22] width 32 height 16
click at [472, 21] on link "Resources" at bounding box center [466, 22] width 41 height 16
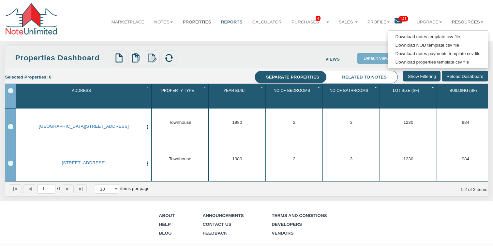
click at [204, 24] on link "Properties" at bounding box center [197, 22] width 38 height 16
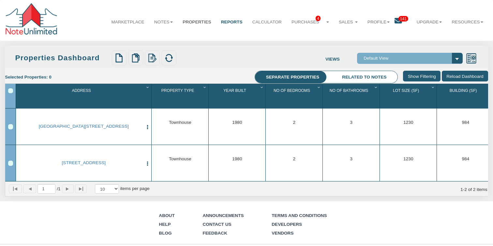
click at [199, 22] on link "Properties" at bounding box center [197, 22] width 38 height 16
click at [151, 58] on img at bounding box center [152, 57] width 9 height 9
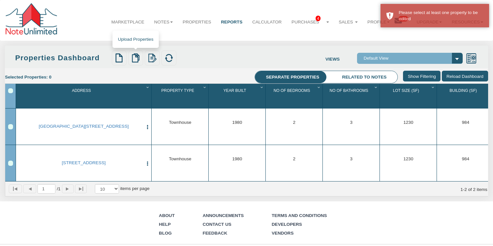
click at [133, 60] on img at bounding box center [135, 57] width 9 height 9
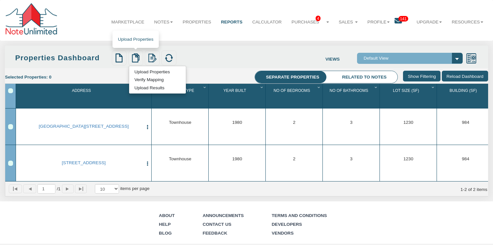
click at [149, 80] on link "Verify Mapping" at bounding box center [149, 79] width 40 height 7
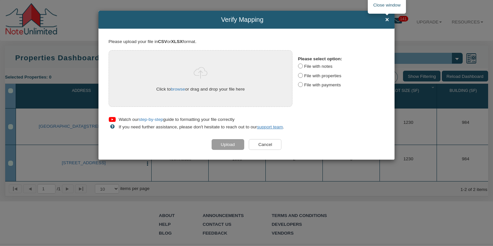
click at [386, 22] on span "×" at bounding box center [387, 19] width 4 height 7
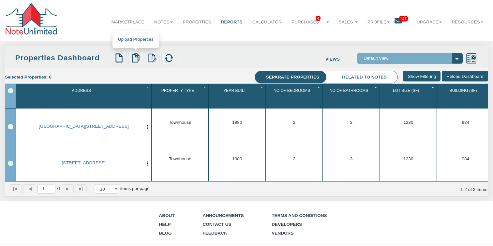
click at [139, 59] on img at bounding box center [135, 57] width 9 height 9
click at [138, 88] on link "Upload Results" at bounding box center [149, 87] width 41 height 7
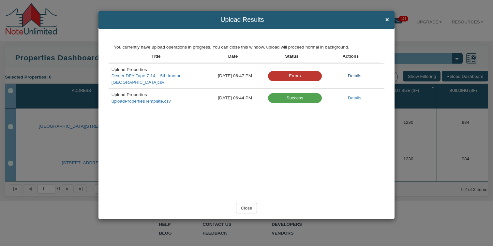
click at [354, 73] on link "Details" at bounding box center [355, 75] width 14 height 5
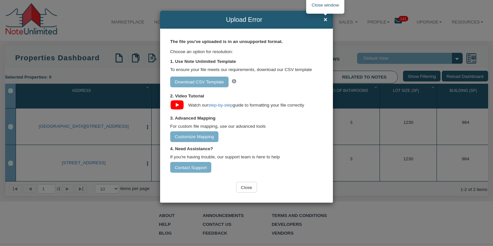
click at [325, 21] on span "×" at bounding box center [325, 19] width 4 height 7
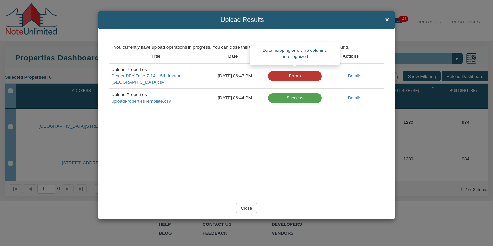
click at [299, 76] on div "Errors" at bounding box center [295, 76] width 54 height 10
click at [359, 73] on link "Details" at bounding box center [355, 75] width 14 height 5
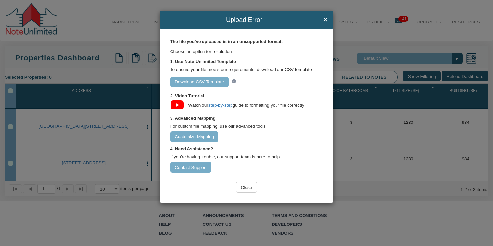
click at [192, 139] on input "Customize Mapping" at bounding box center [194, 136] width 49 height 11
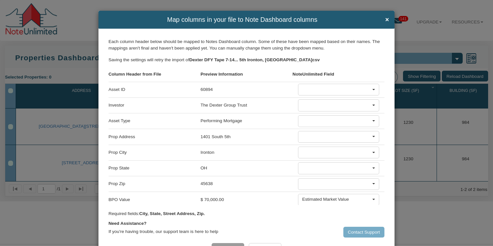
click at [344, 121] on div at bounding box center [336, 121] width 69 height 7
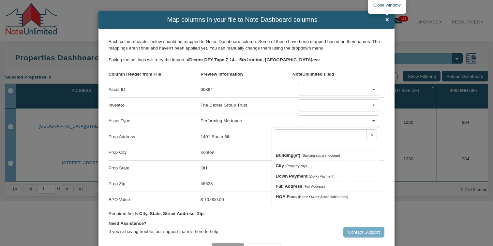
click at [387, 19] on span "×" at bounding box center [387, 19] width 4 height 7
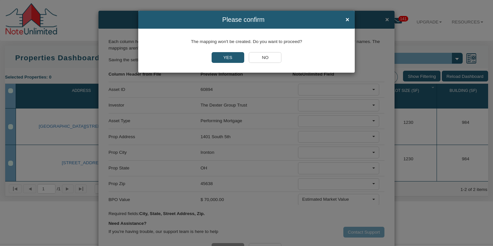
click at [227, 61] on input "YES" at bounding box center [227, 57] width 33 height 11
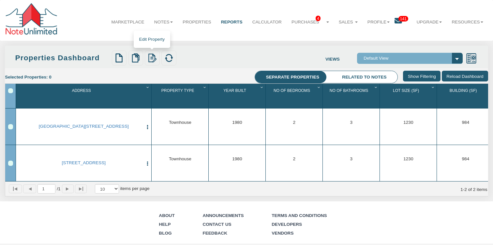
click at [152, 58] on img at bounding box center [152, 57] width 9 height 9
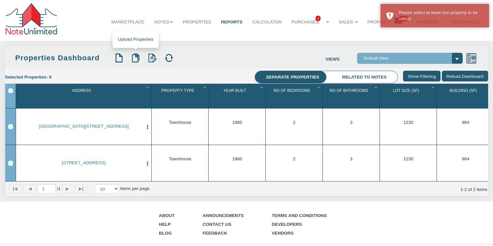
click at [135, 55] on img at bounding box center [135, 57] width 9 height 9
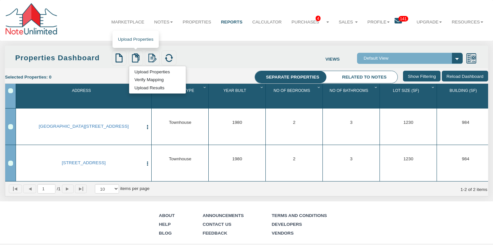
click at [145, 88] on link "Upload Results" at bounding box center [149, 87] width 41 height 7
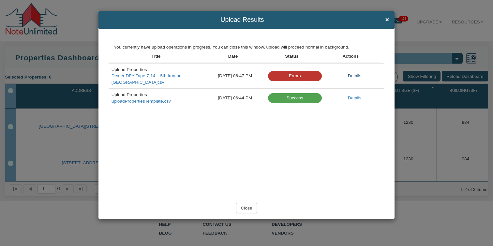
click at [354, 73] on link "Details" at bounding box center [355, 75] width 14 height 5
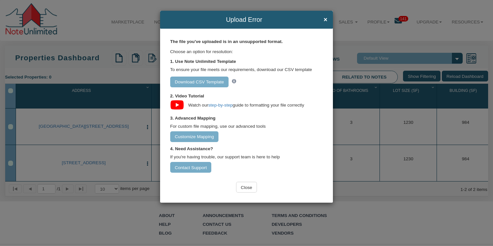
click at [197, 81] on link "Download CSV Template" at bounding box center [199, 82] width 58 height 11
